Goal: Find specific page/section: Find specific page/section

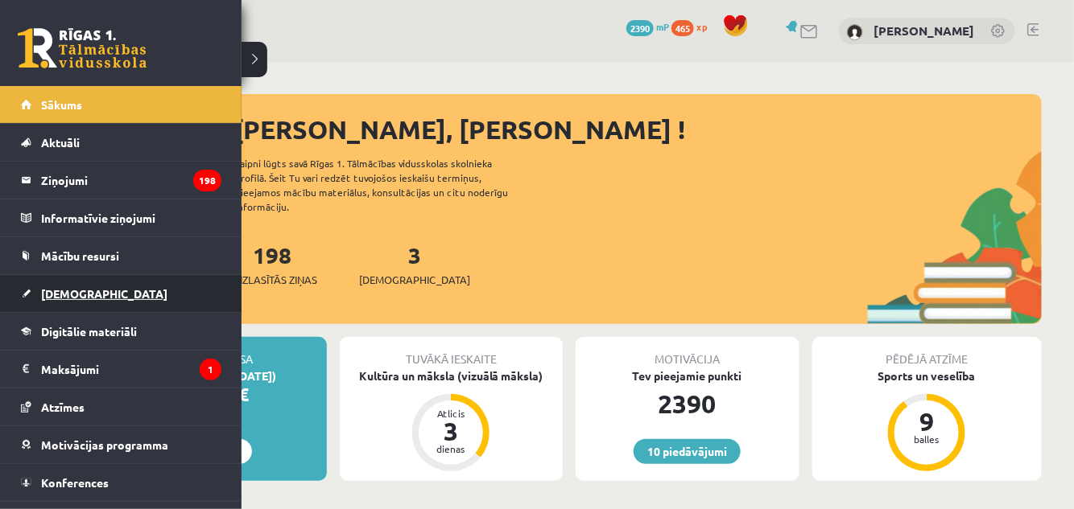
click at [85, 290] on span "[DEMOGRAPHIC_DATA]" at bounding box center [104, 293] width 126 height 14
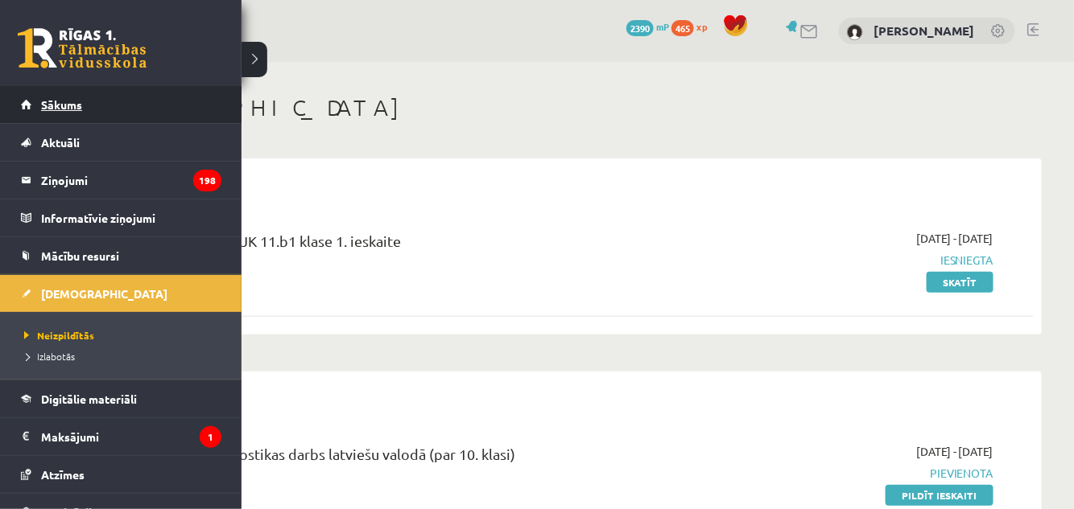
click at [35, 111] on link "Sākums" at bounding box center [121, 104] width 200 height 37
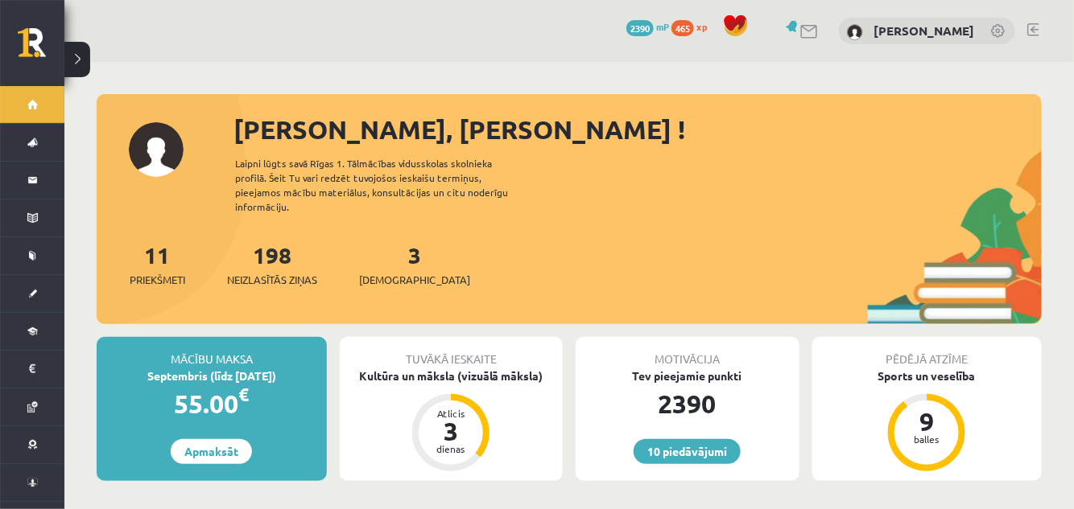
click at [389, 256] on div "3 Ieskaites" at bounding box center [414, 263] width 111 height 50
click at [389, 272] on span "[DEMOGRAPHIC_DATA]" at bounding box center [414, 280] width 111 height 16
